Goal: Register for event/course

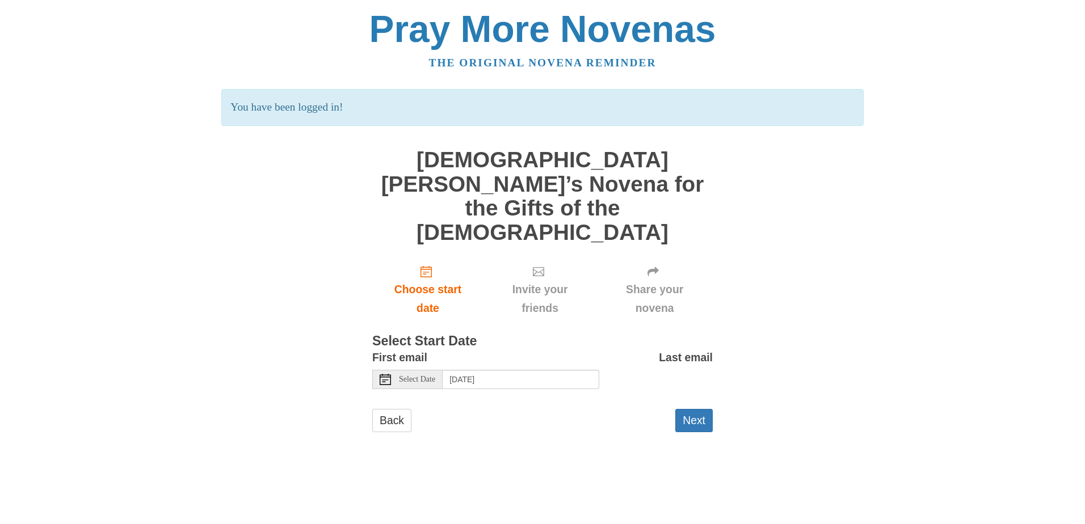
click at [411, 376] on span "Select Date" at bounding box center [417, 380] width 36 height 8
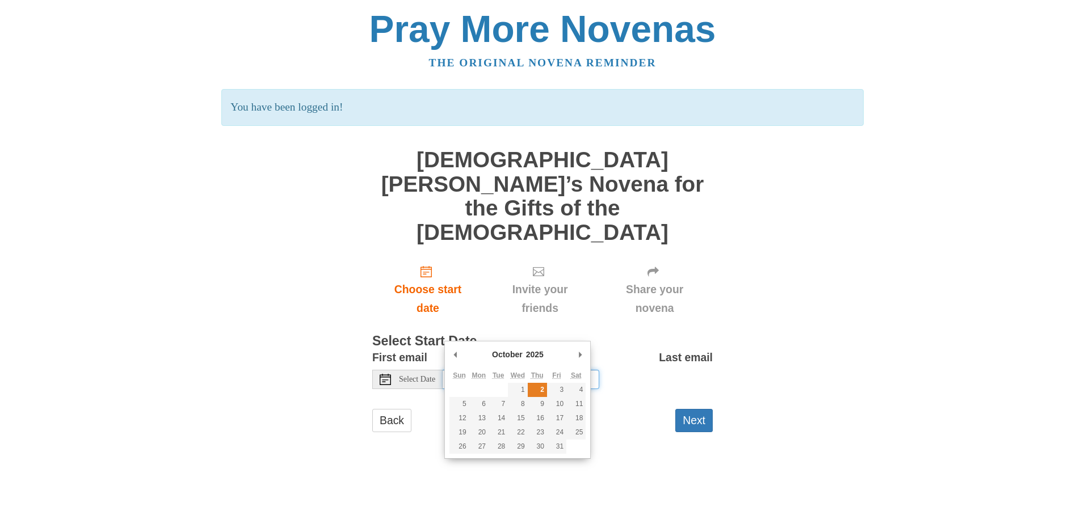
type input "Thursday, October 2nd"
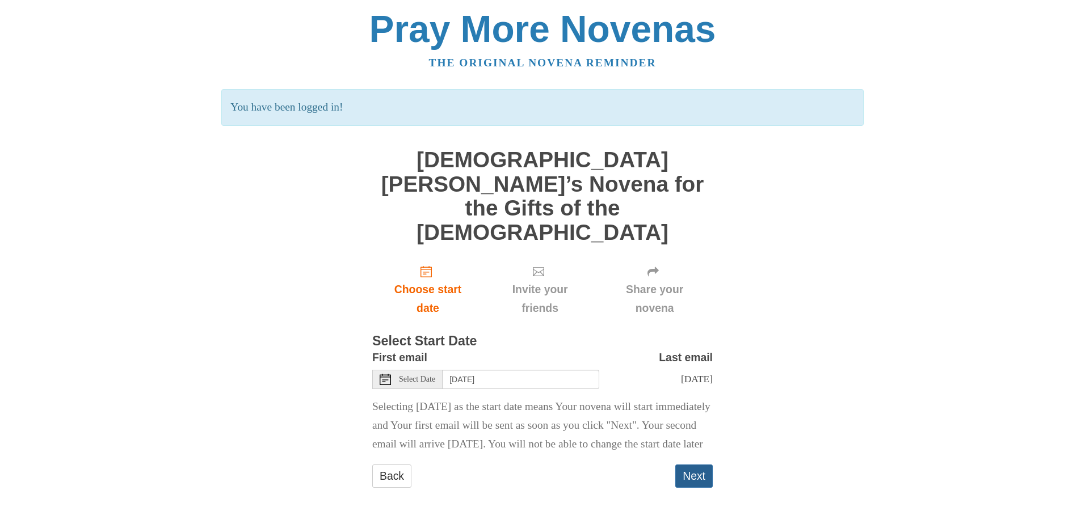
click at [700, 465] on button "Next" at bounding box center [693, 476] width 37 height 23
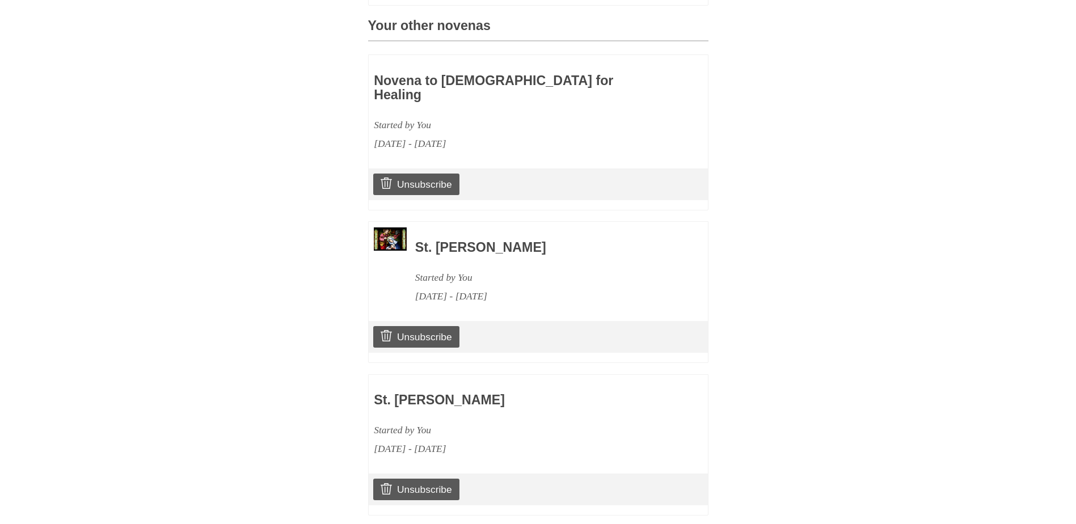
scroll to position [590, 0]
